Goal: Complete application form

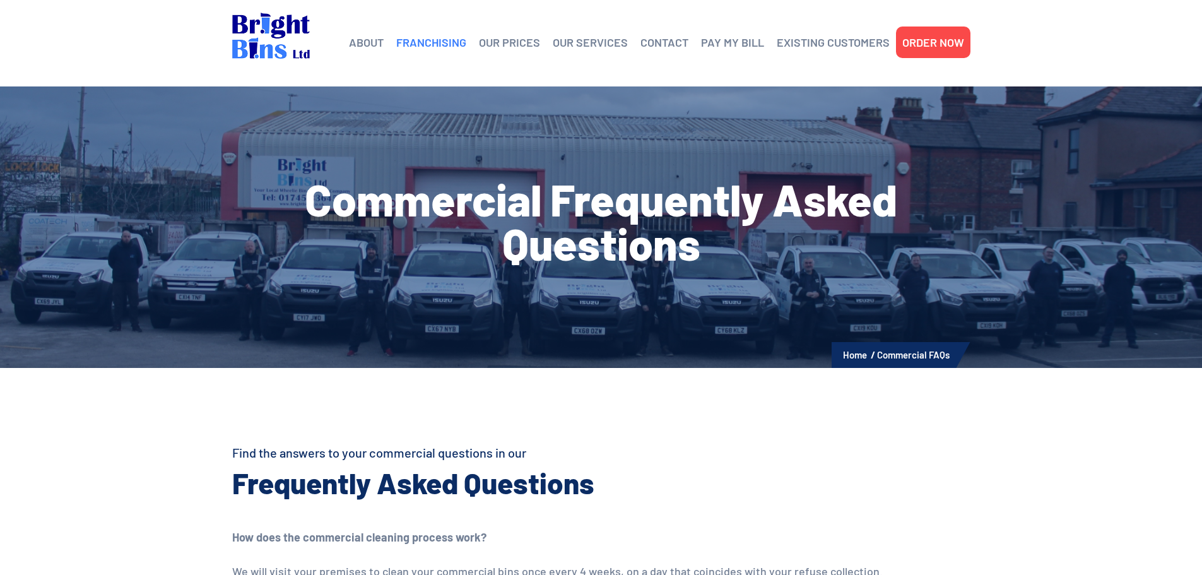
click at [440, 37] on link "FRANCHISING" at bounding box center [431, 42] width 70 height 19
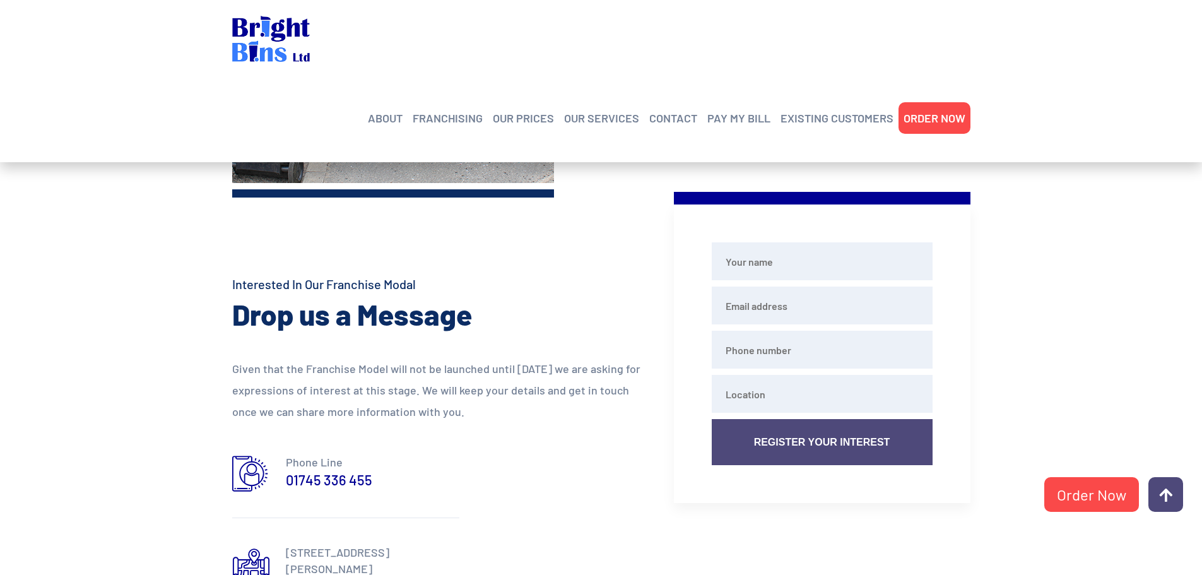
scroll to position [1010, 0]
click at [772, 260] on input "text" at bounding box center [822, 261] width 221 height 38
type input "jon Carr"
type input "jscarr@sky.com"
type input "01483578587"
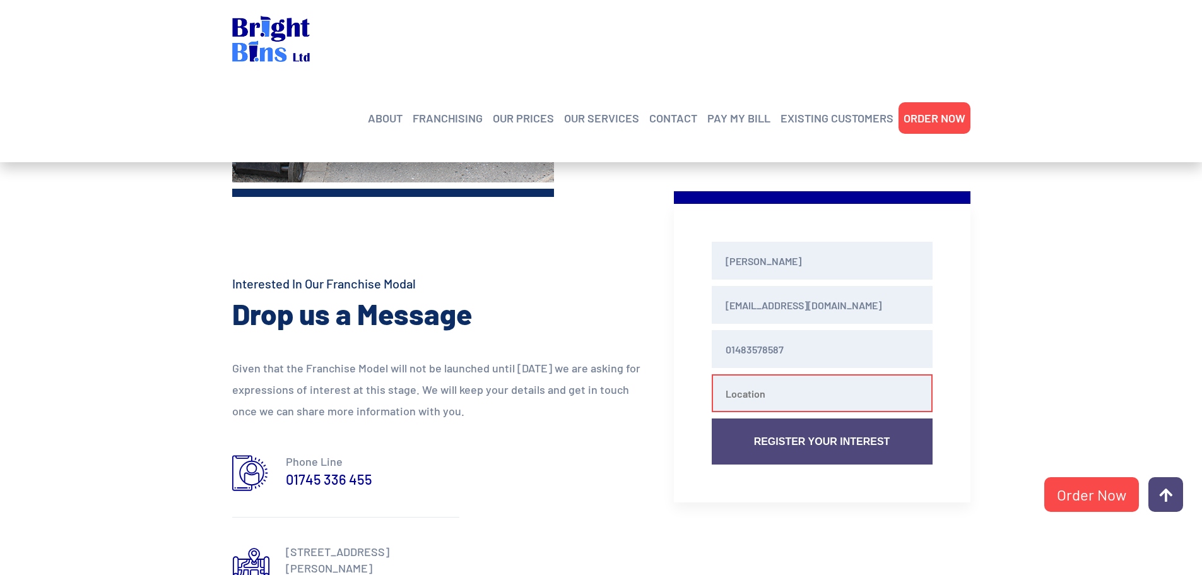
click at [832, 399] on input "text" at bounding box center [822, 393] width 221 height 38
type input "Guildford"
click at [814, 441] on button "Register Your Interest" at bounding box center [822, 441] width 221 height 46
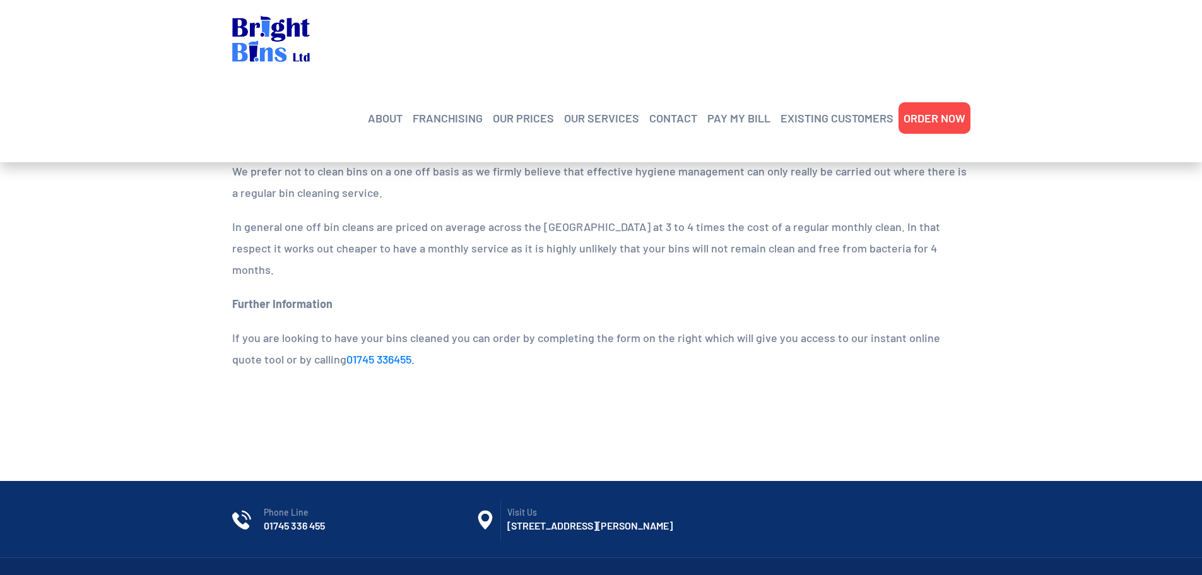
scroll to position [1704, 0]
